Goal: Task Accomplishment & Management: Use online tool/utility

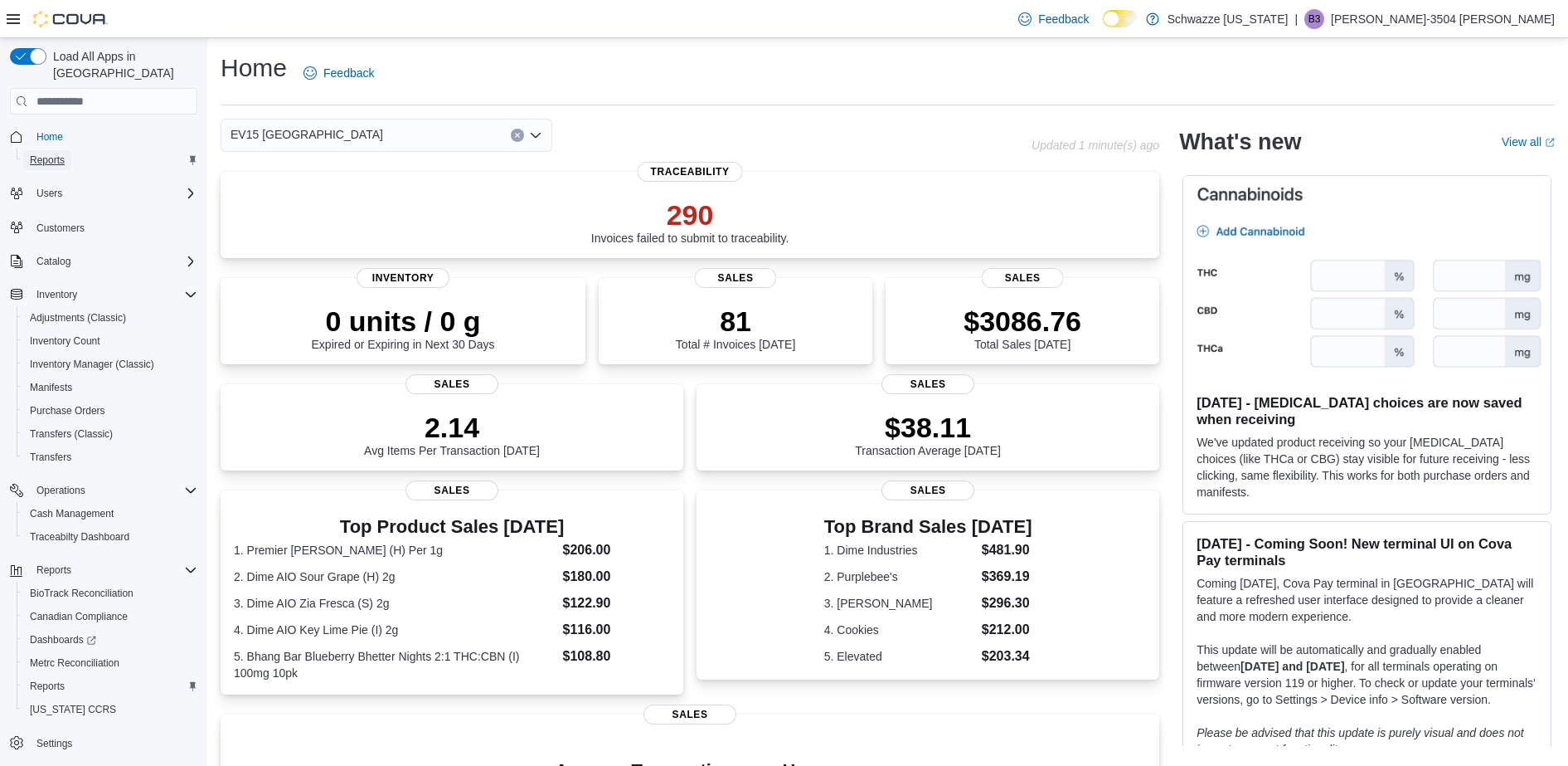
click at [51, 154] on span "Reports" at bounding box center [46, 160] width 35 height 13
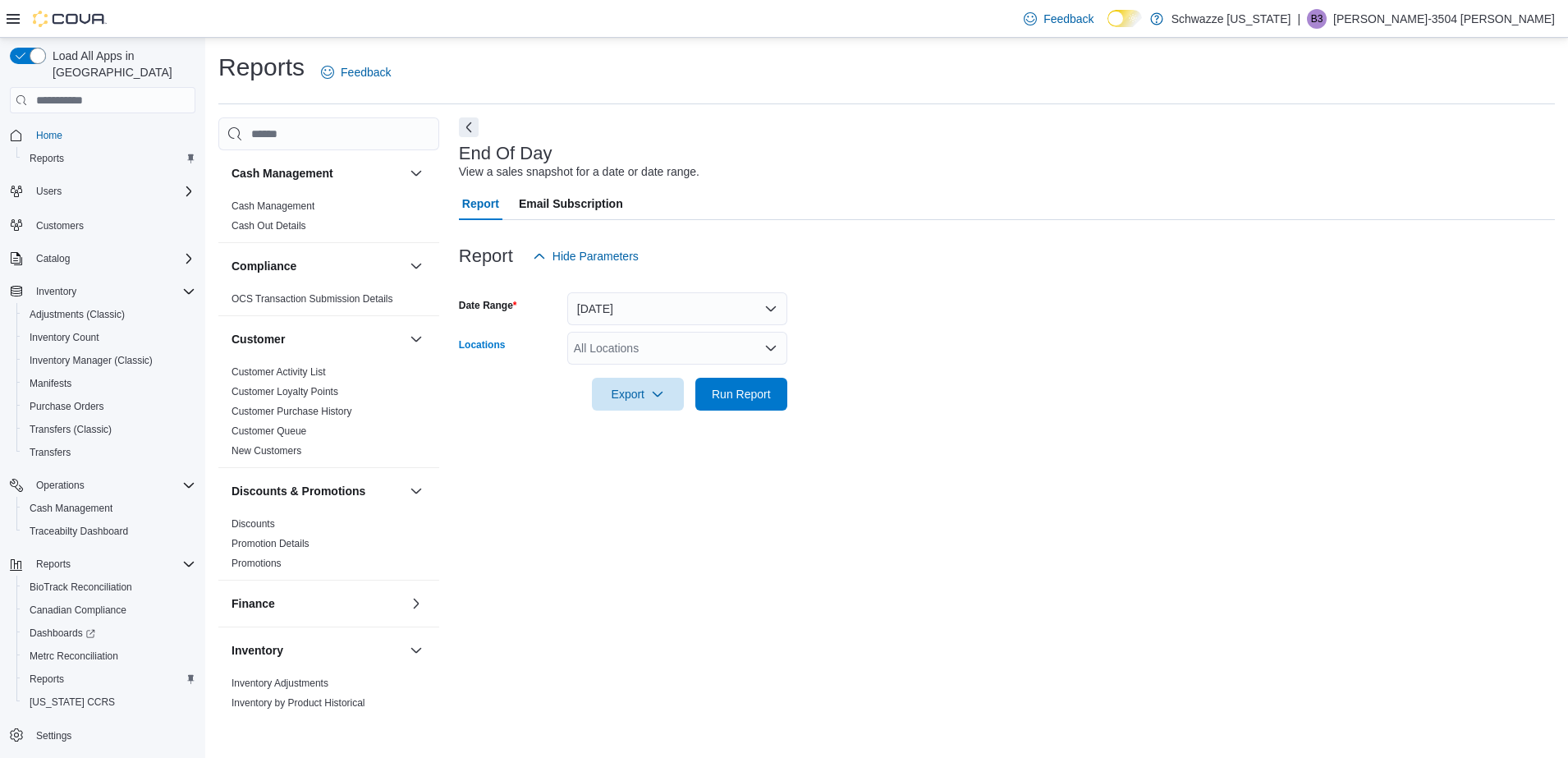
click at [677, 347] on div "All Locations" at bounding box center [677, 347] width 220 height 33
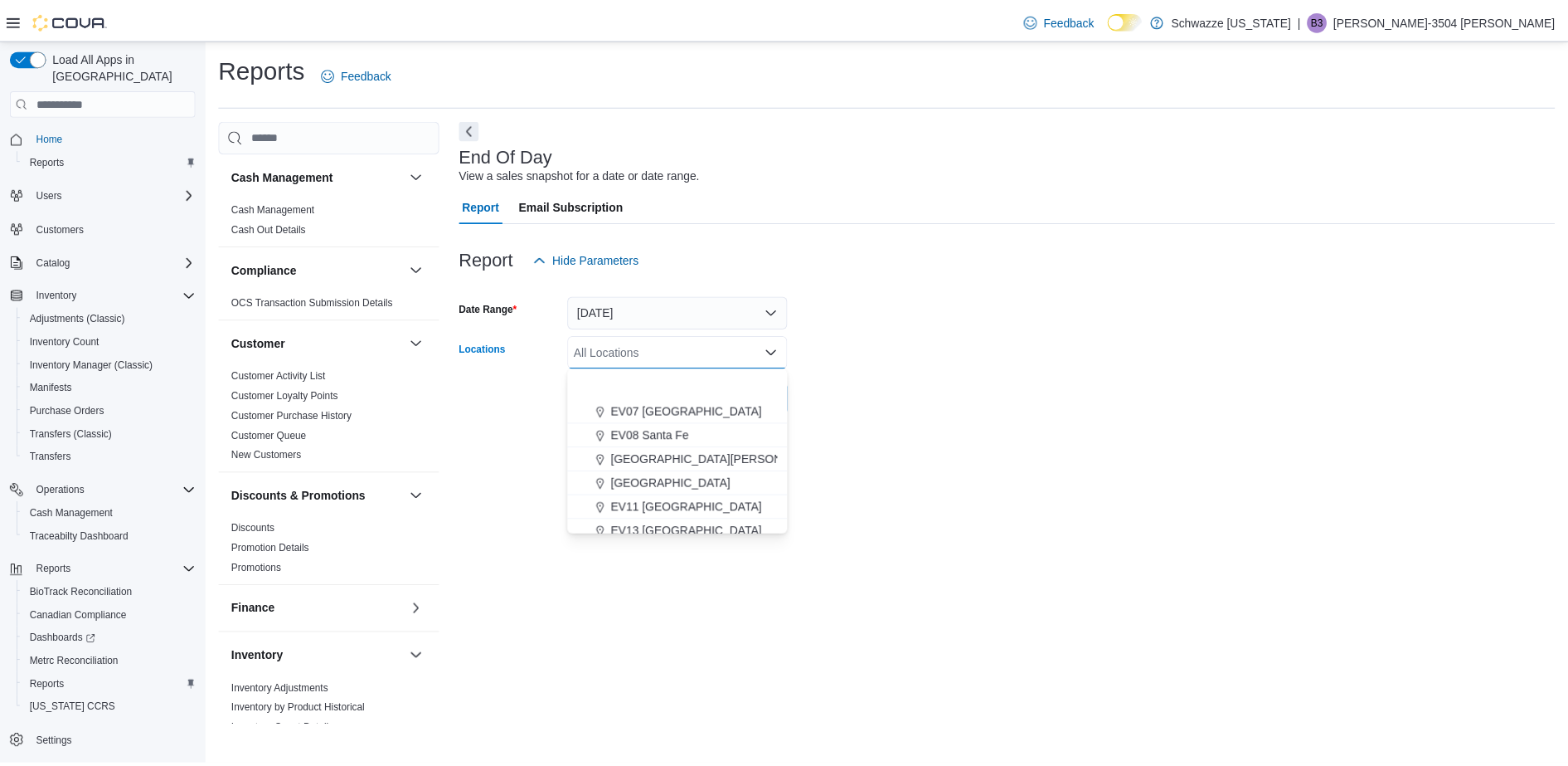
scroll to position [236, 0]
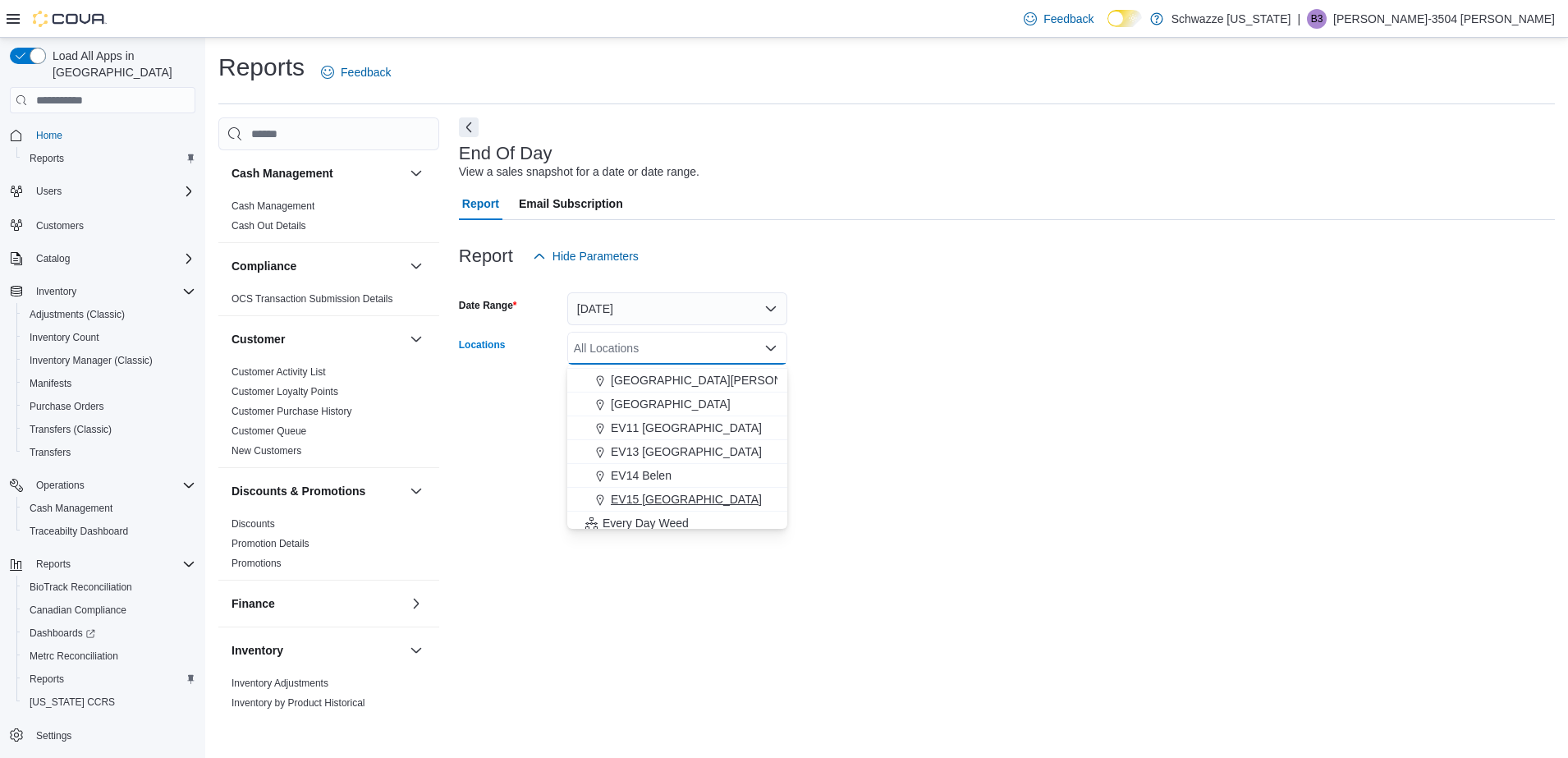
click at [690, 491] on span "EV15 [GEOGRAPHIC_DATA]" at bounding box center [686, 499] width 151 height 17
click at [724, 588] on div "End Of Day View a sales snapshot for a date or date range. Report Email Subscri…" at bounding box center [1007, 418] width 1096 height 601
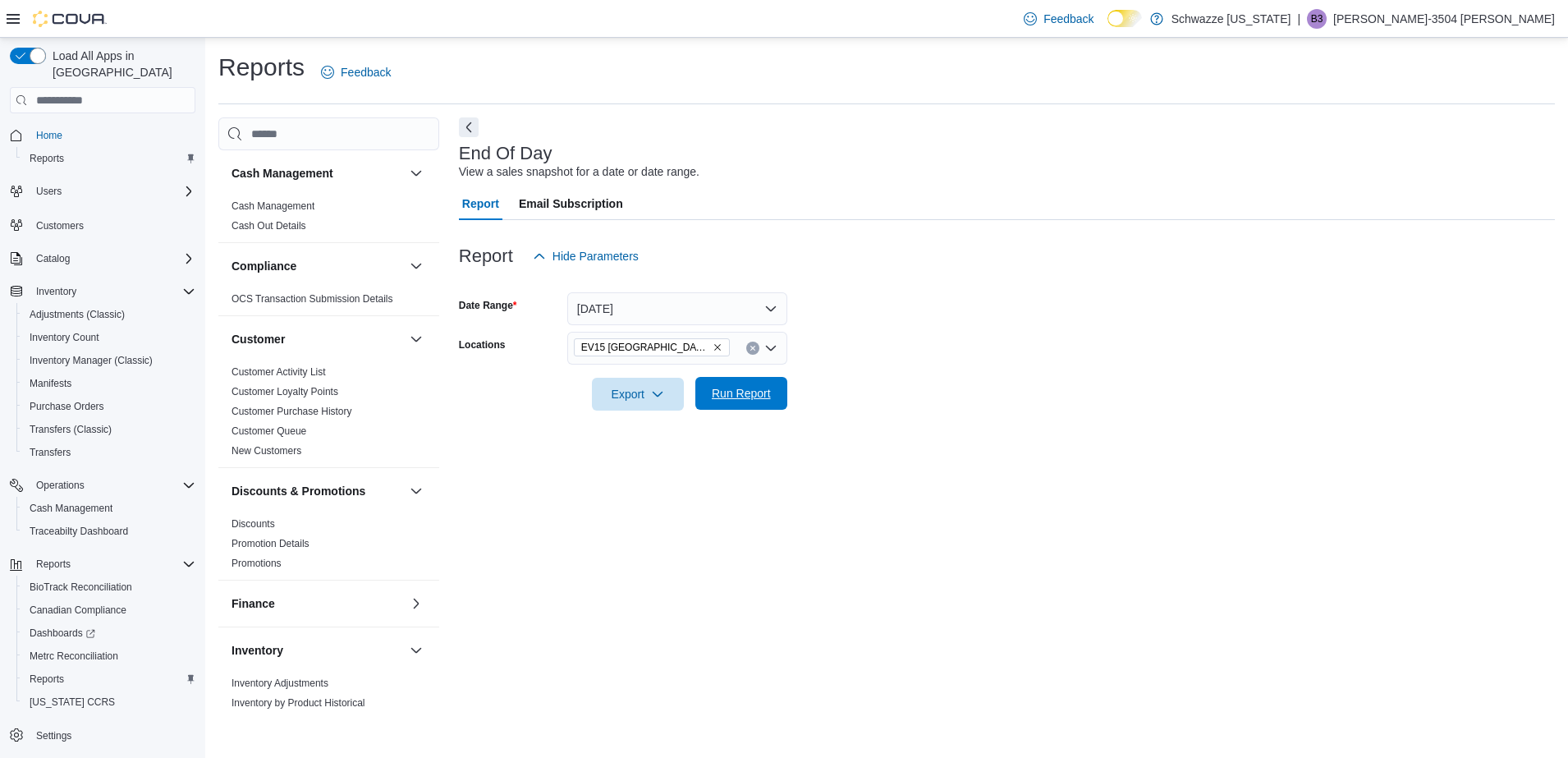
click at [734, 406] on span "Run Report" at bounding box center [741, 392] width 73 height 33
